Goal: Information Seeking & Learning: Learn about a topic

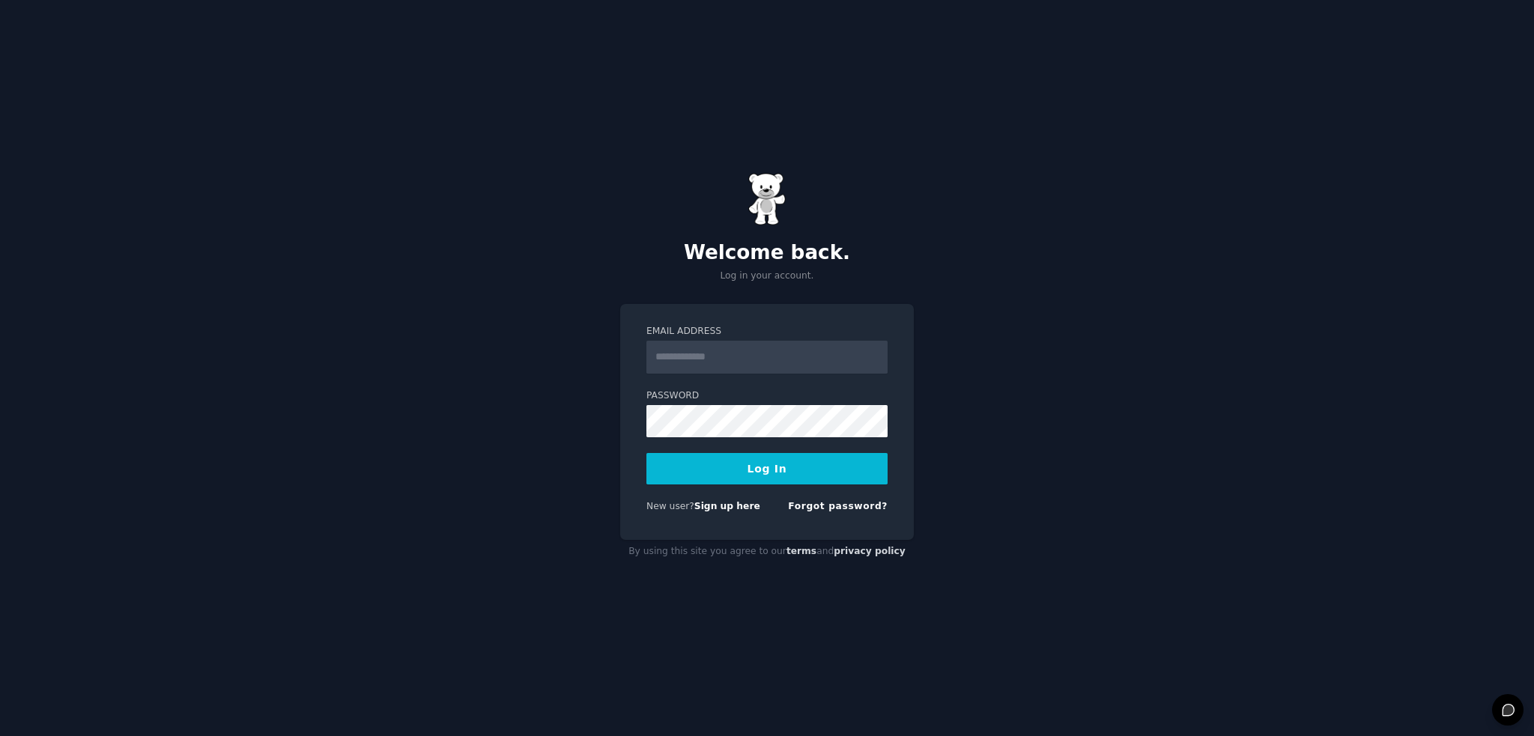
click at [710, 356] on input "Email Address" at bounding box center [766, 357] width 241 height 33
type input "**********"
click at [697, 466] on button "Log In" at bounding box center [766, 468] width 241 height 31
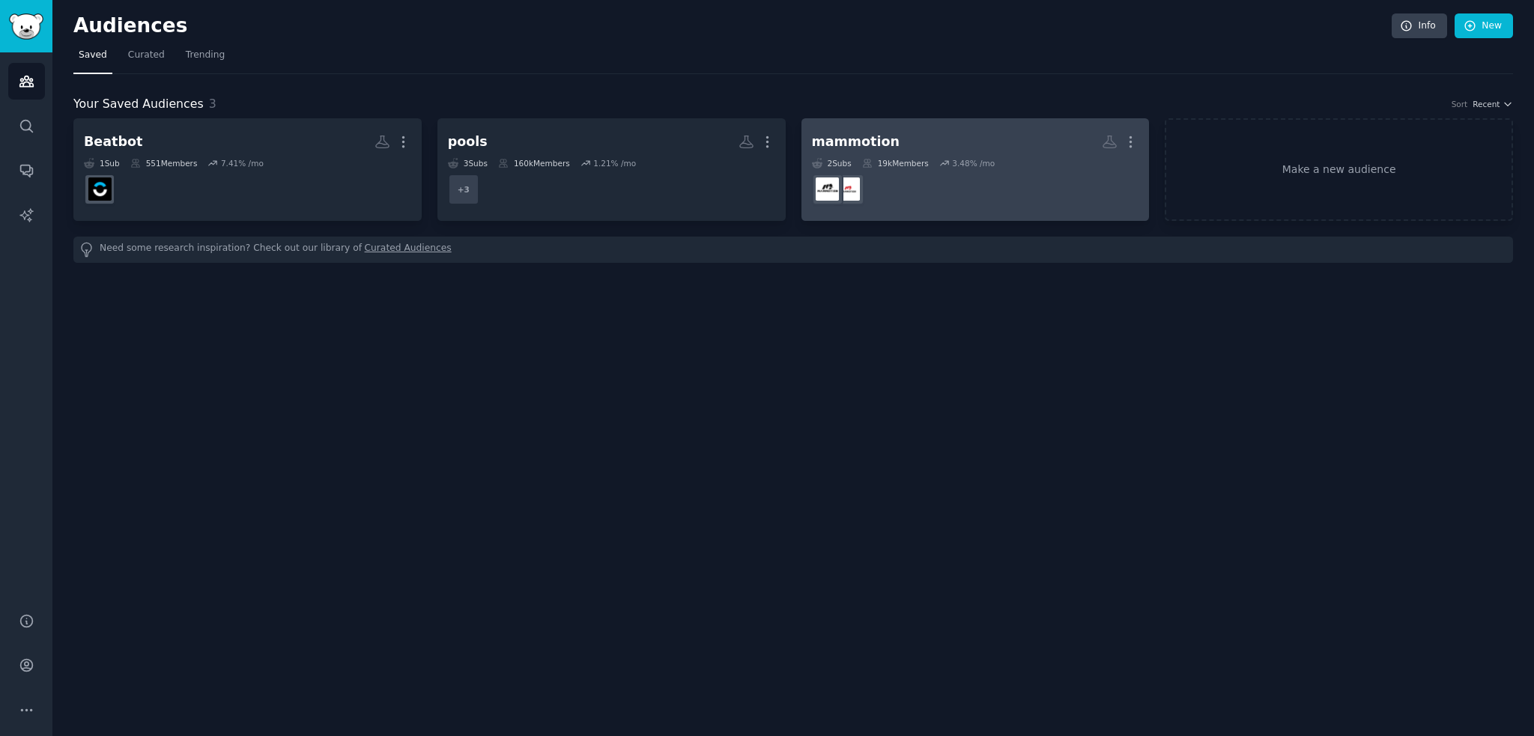
click at [959, 125] on link "mammotion More 2 Sub s 19k Members 3.48 % /mo" at bounding box center [975, 169] width 348 height 103
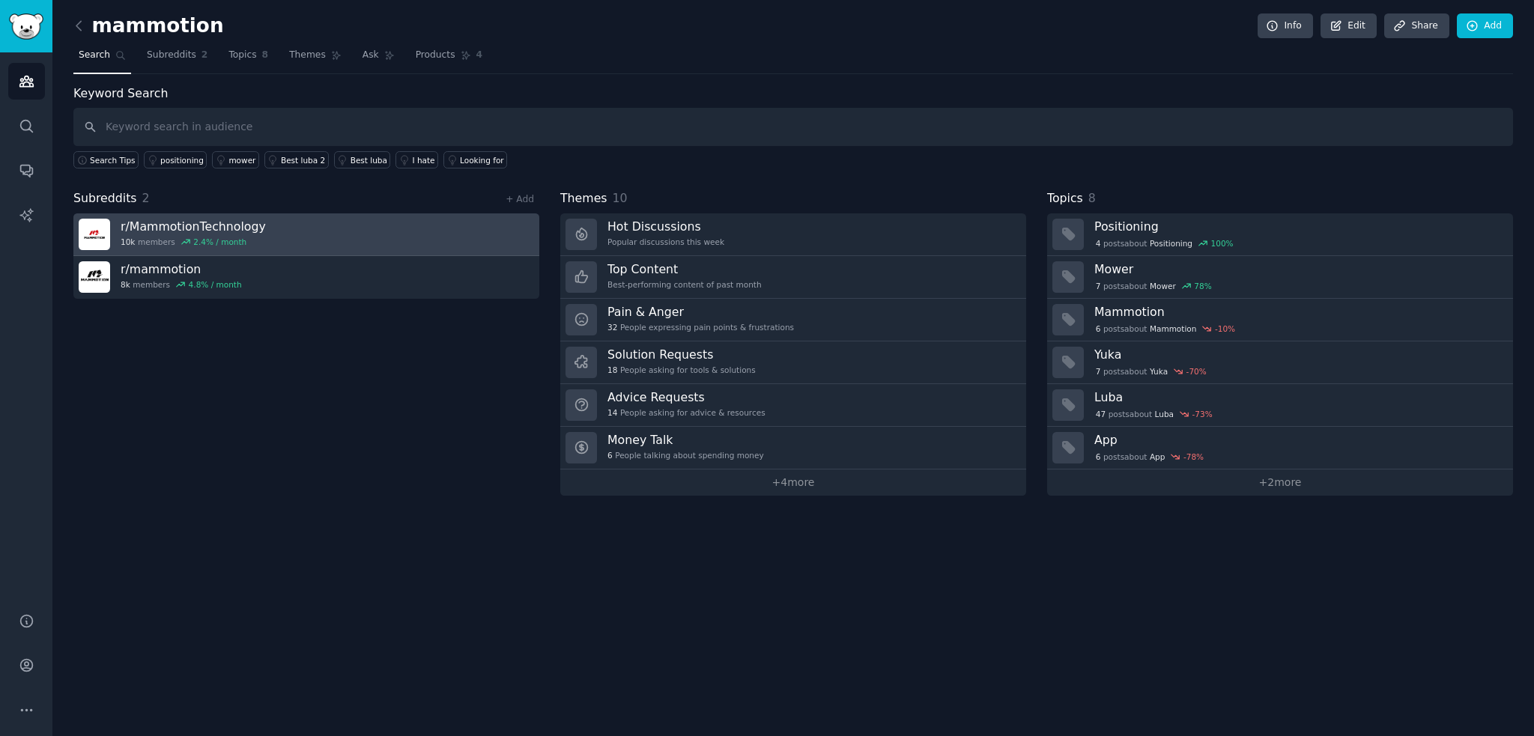
click at [233, 241] on div "2.4 % / month" at bounding box center [219, 242] width 53 height 10
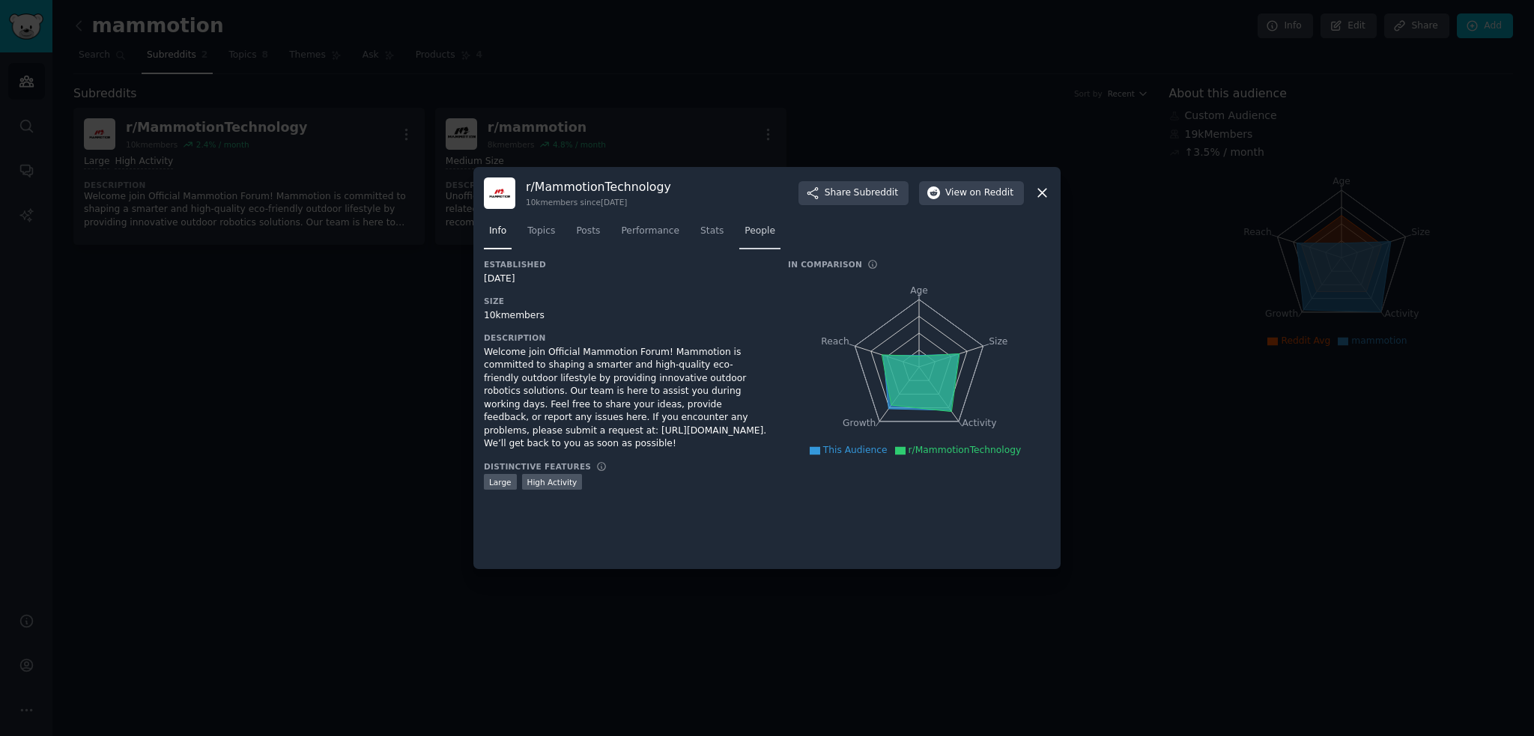
click at [745, 239] on link "People" at bounding box center [759, 234] width 41 height 31
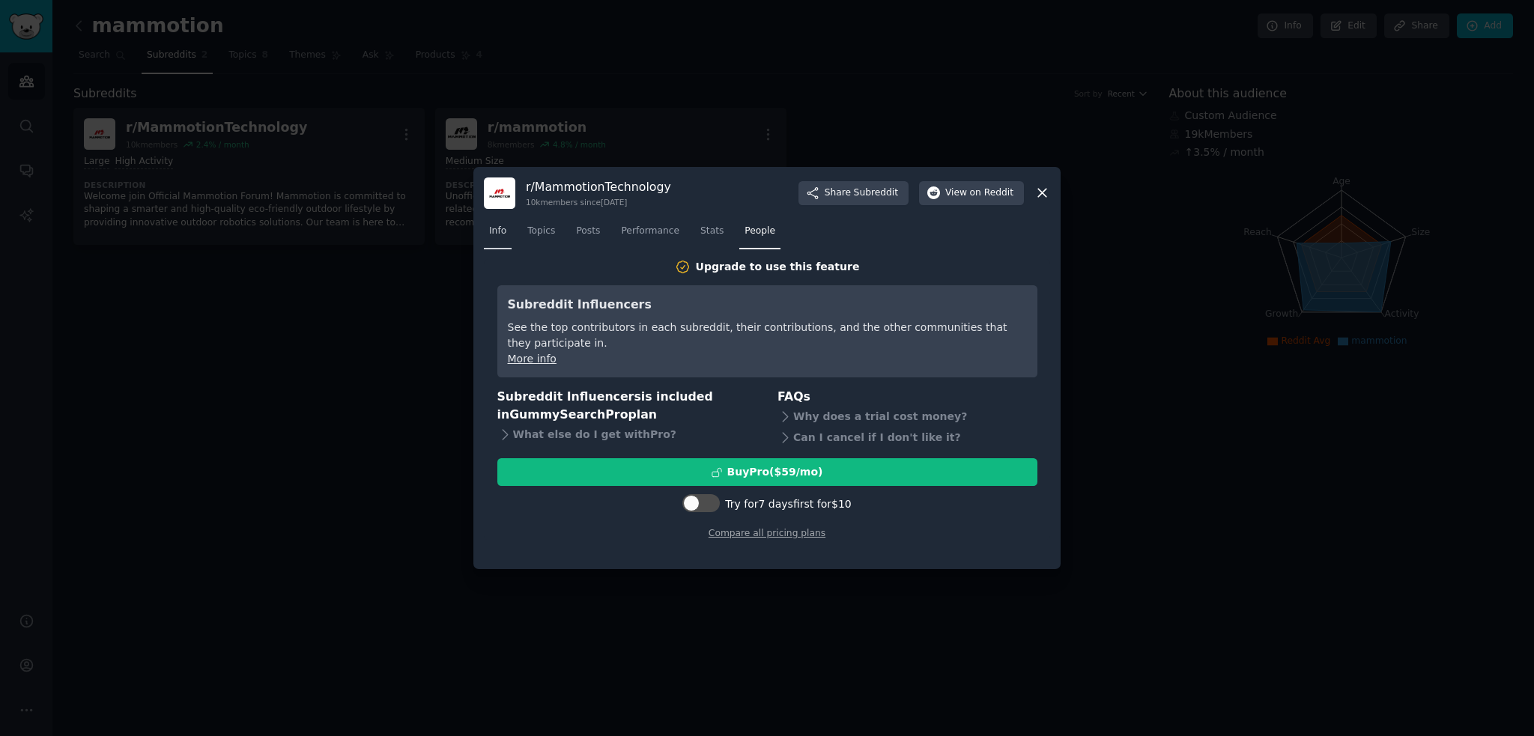
click at [494, 238] on link "Info" at bounding box center [498, 234] width 28 height 31
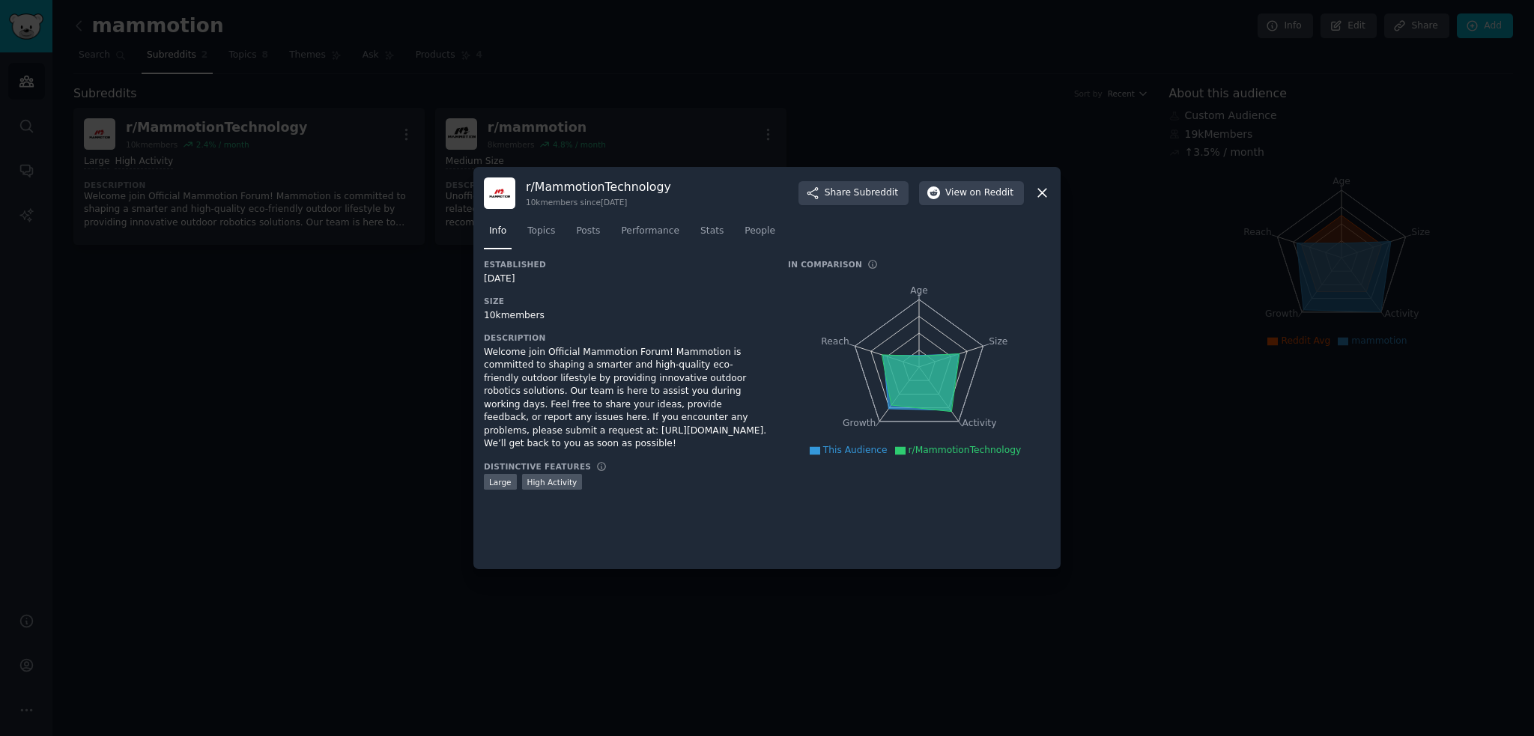
click at [328, 437] on div at bounding box center [767, 368] width 1534 height 736
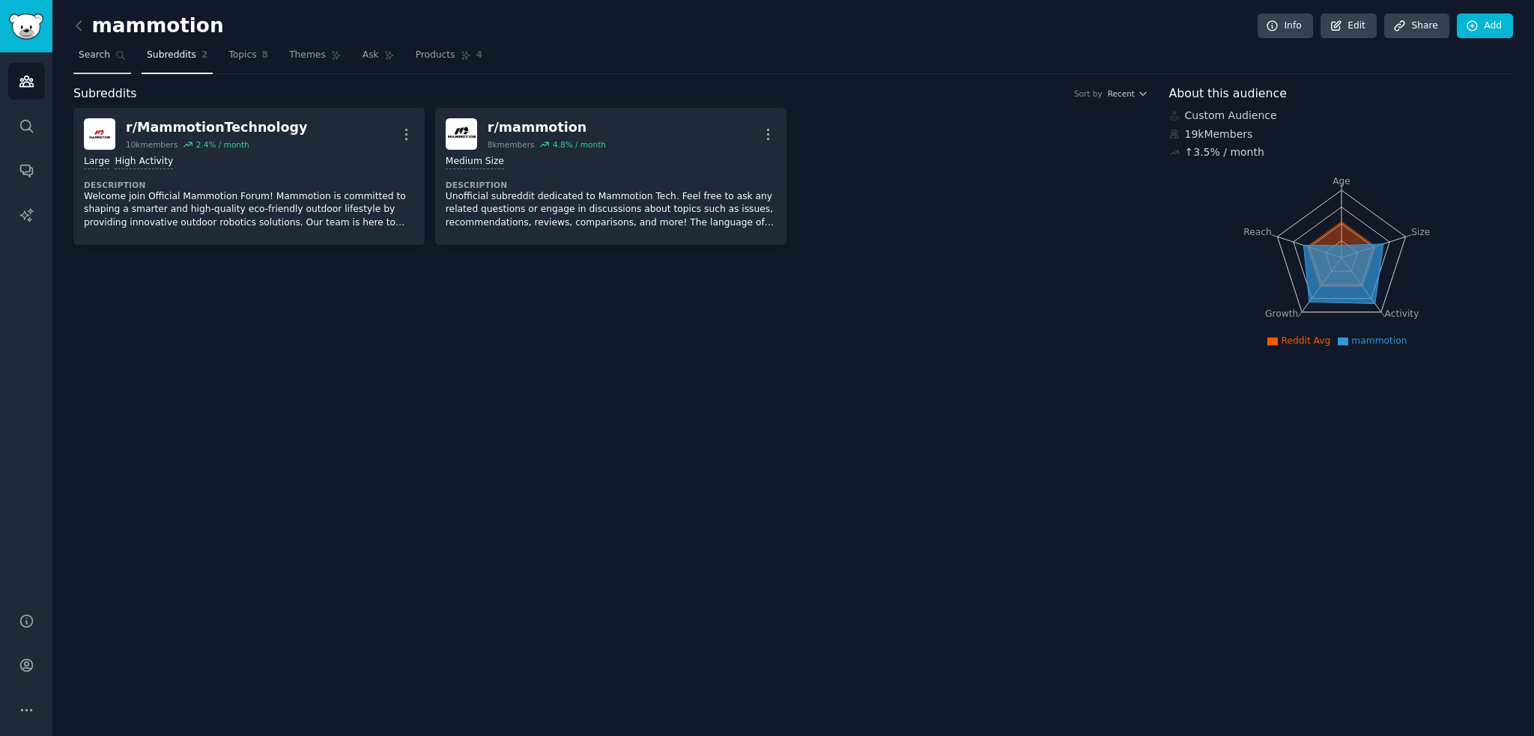
click at [101, 47] on link "Search" at bounding box center [102, 58] width 58 height 31
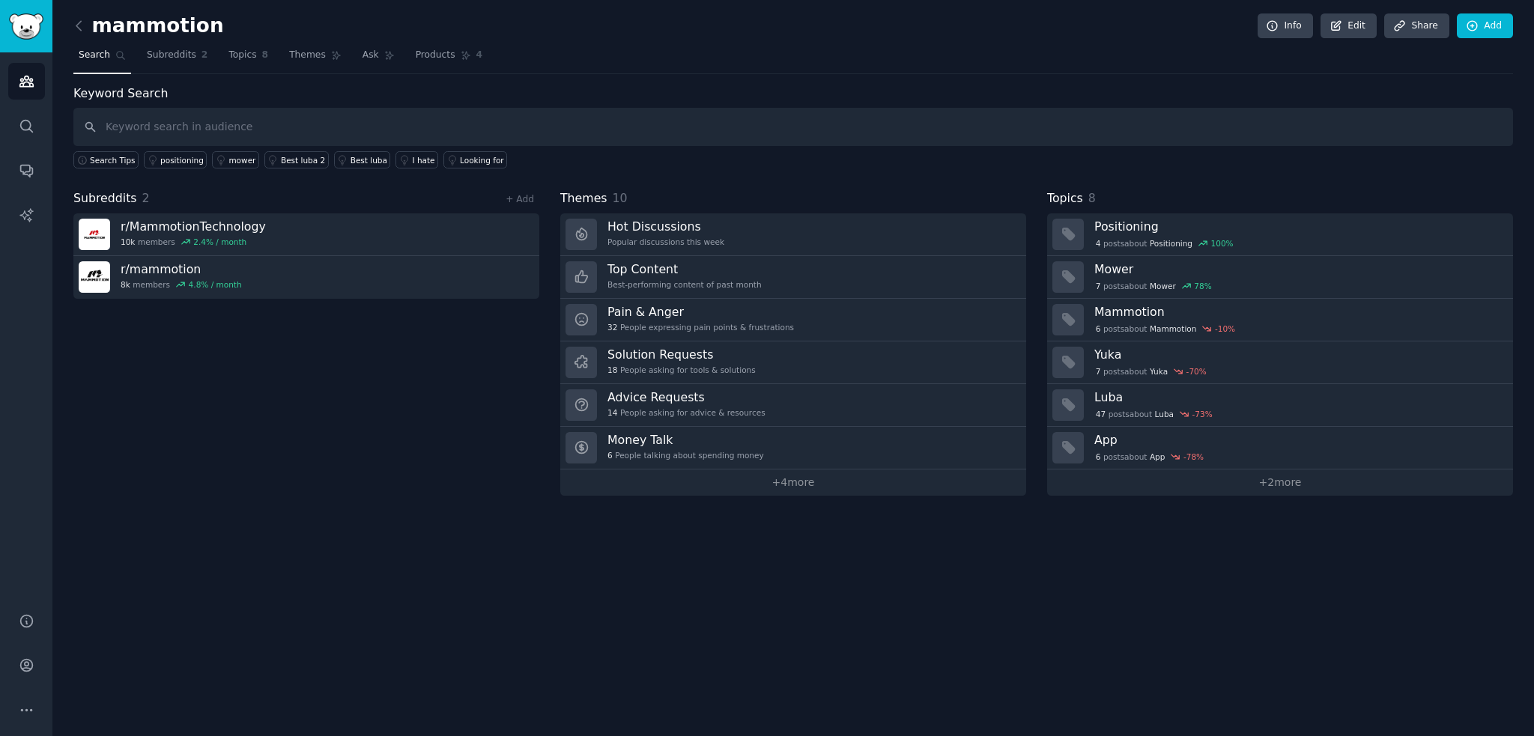
click at [87, 32] on link at bounding box center [82, 26] width 19 height 24
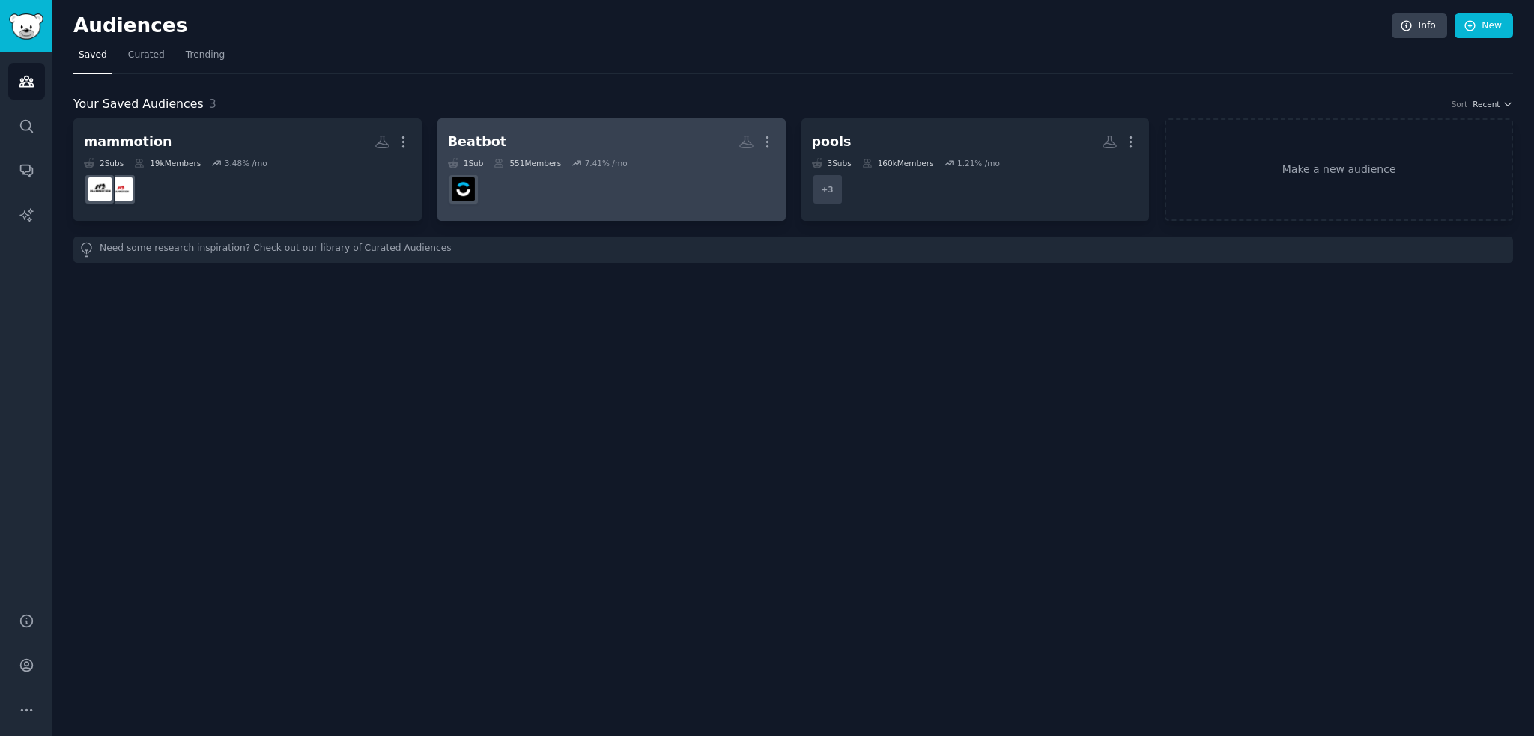
click at [590, 143] on h2 "Beatbot More" at bounding box center [611, 142] width 327 height 26
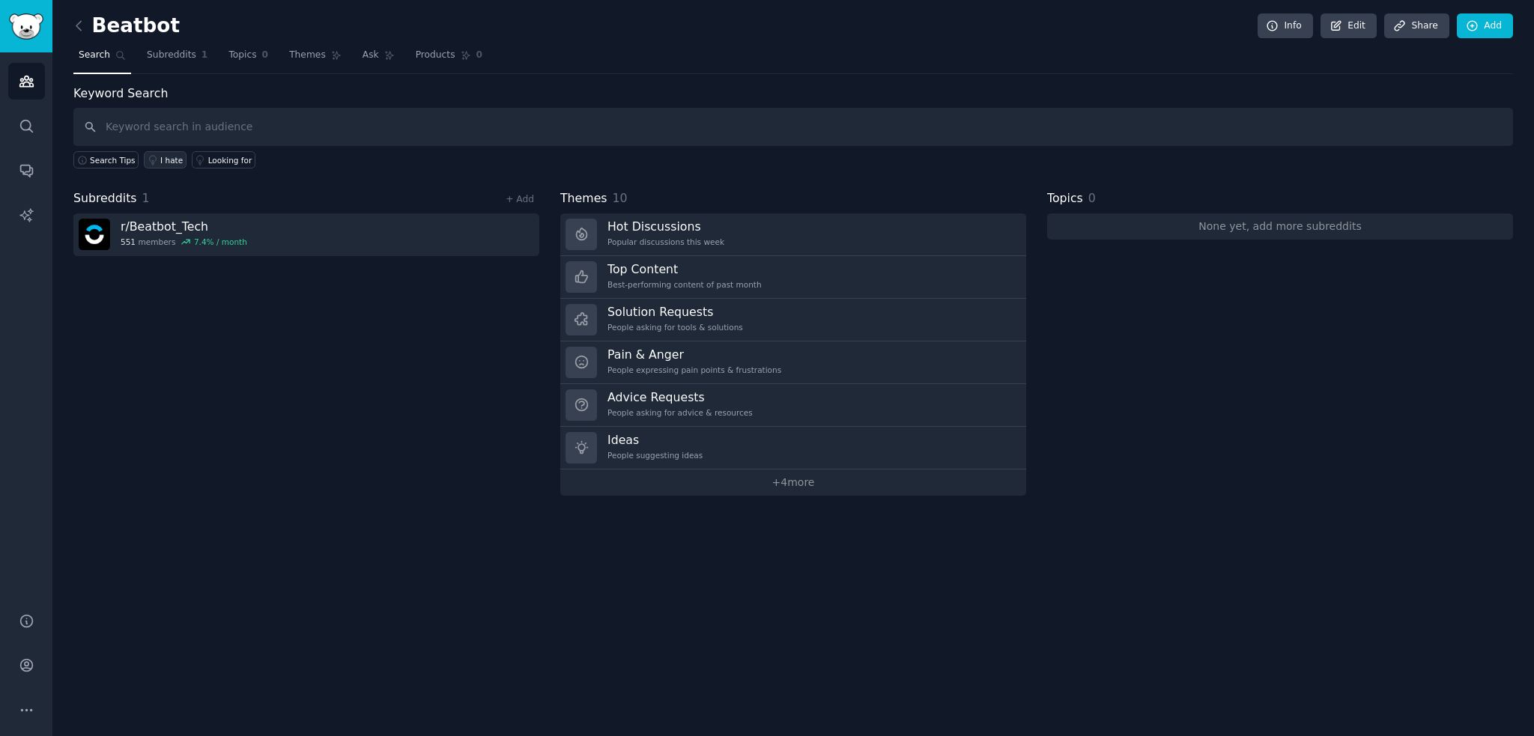
click at [160, 159] on div "I hate" at bounding box center [171, 160] width 22 height 10
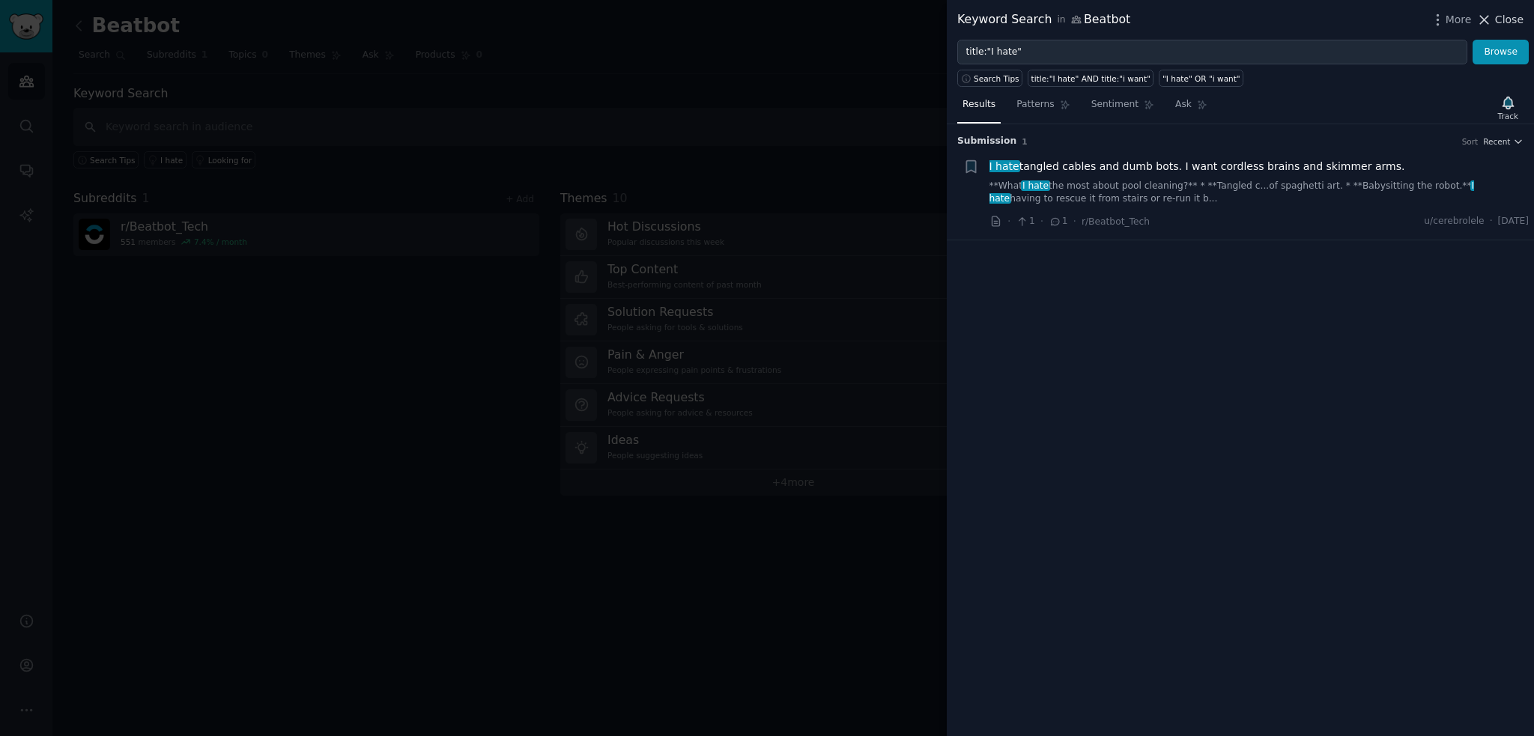
click at [1511, 18] on span "Close" at bounding box center [1509, 20] width 28 height 16
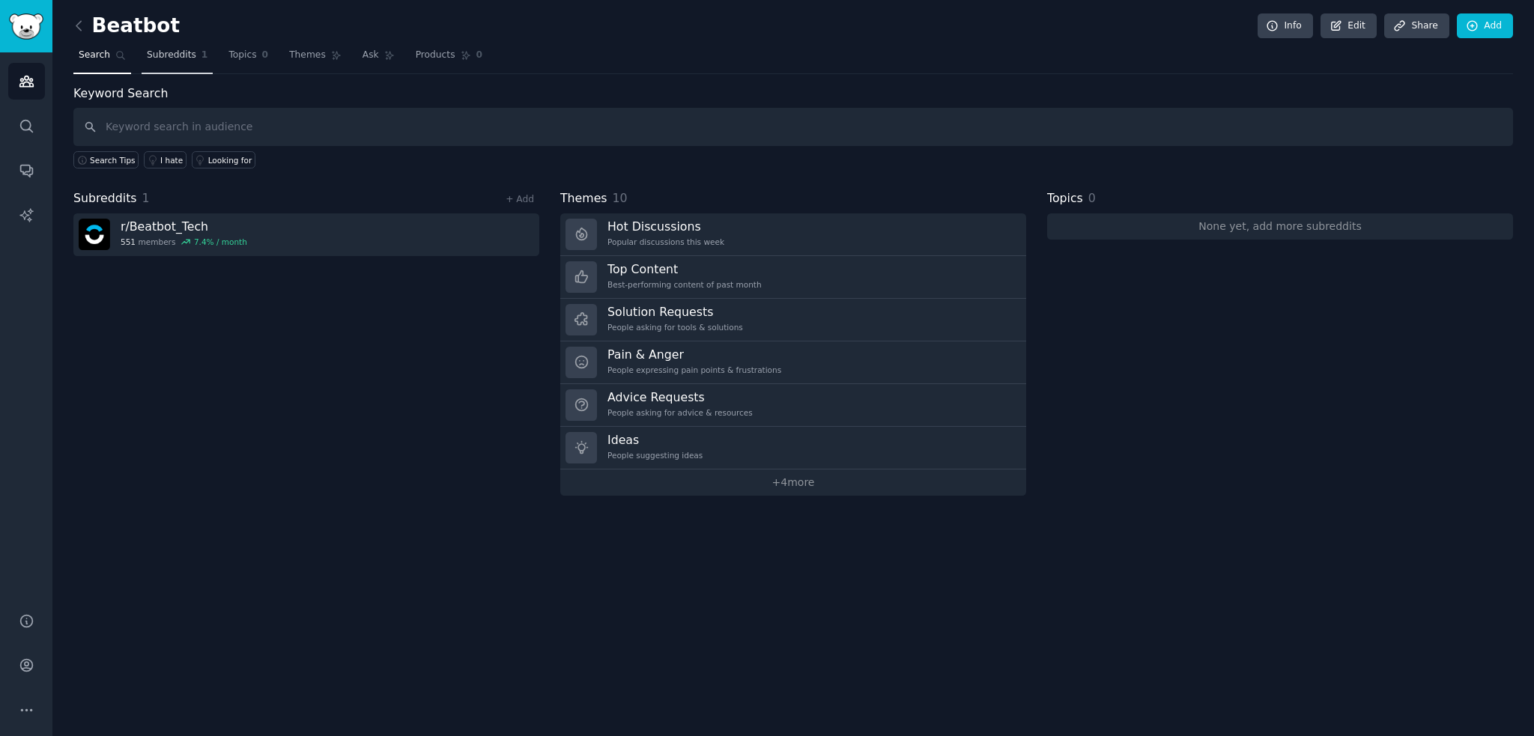
click at [174, 65] on link "Subreddits 1" at bounding box center [177, 58] width 71 height 31
